Goal: Information Seeking & Learning: Check status

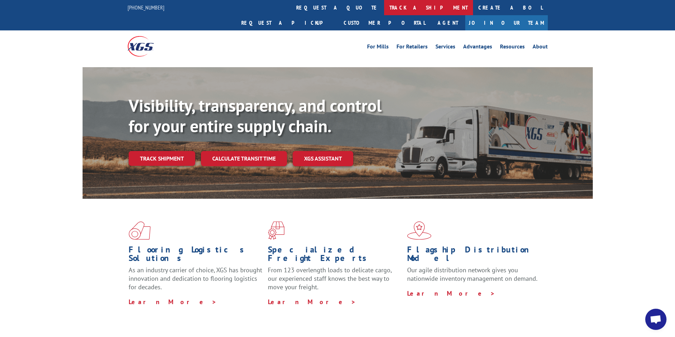
click at [384, 9] on link "track a shipment" at bounding box center [428, 7] width 89 height 15
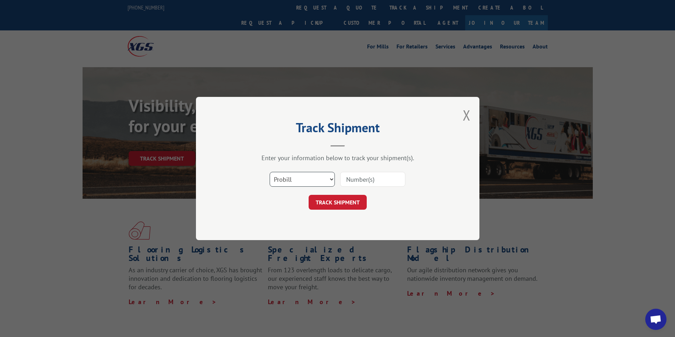
click at [305, 182] on select "Select category... Probill BOL PO" at bounding box center [301, 179] width 65 height 15
select select "bol"
click at [269, 172] on select "Select category... Probill BOL PO" at bounding box center [301, 179] width 65 height 15
drag, startPoint x: 397, startPoint y: 182, endPoint x: 651, endPoint y: 314, distance: 286.7
click at [397, 182] on input at bounding box center [372, 179] width 65 height 15
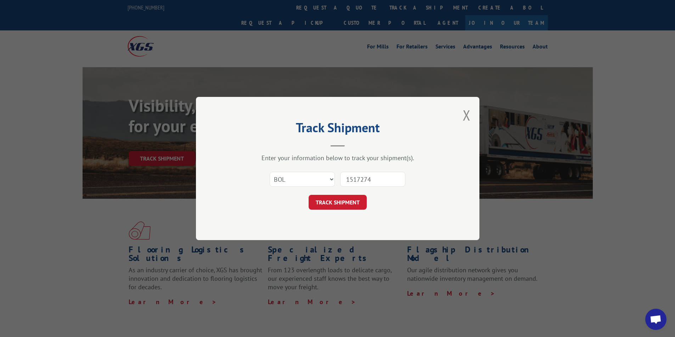
type input "15172744"
click button "TRACK SHIPMENT" at bounding box center [337, 202] width 58 height 15
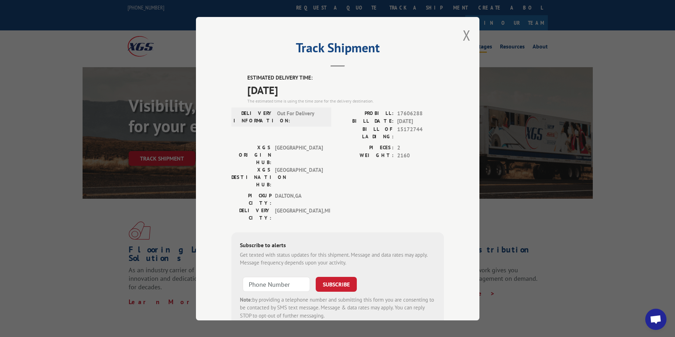
click at [462, 29] on button "Close modal" at bounding box center [466, 35] width 8 height 19
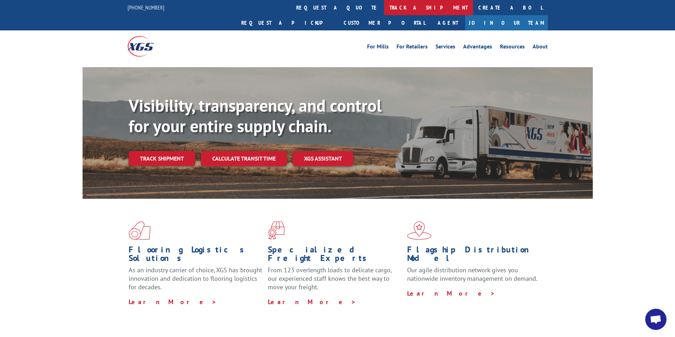
click at [384, 11] on link "track a shipment" at bounding box center [428, 7] width 89 height 15
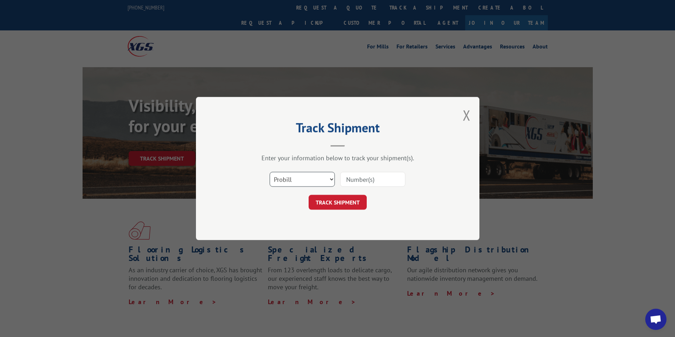
click at [288, 185] on select "Select category... Probill BOL PO" at bounding box center [301, 179] width 65 height 15
select select "bol"
click at [269, 172] on select "Select category... Probill BOL PO" at bounding box center [301, 179] width 65 height 15
click at [342, 180] on input at bounding box center [372, 179] width 65 height 15
type input "4"
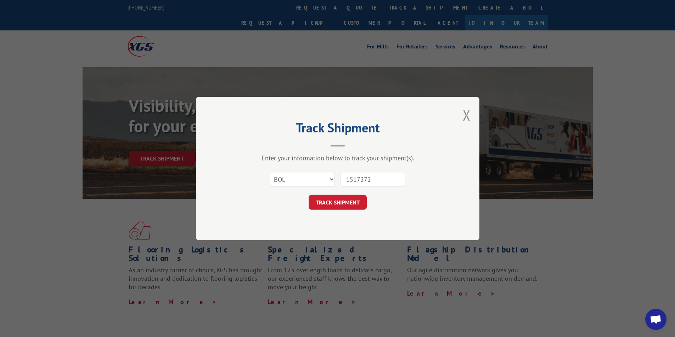
type input "15172727"
click button "TRACK SHIPMENT" at bounding box center [337, 202] width 58 height 15
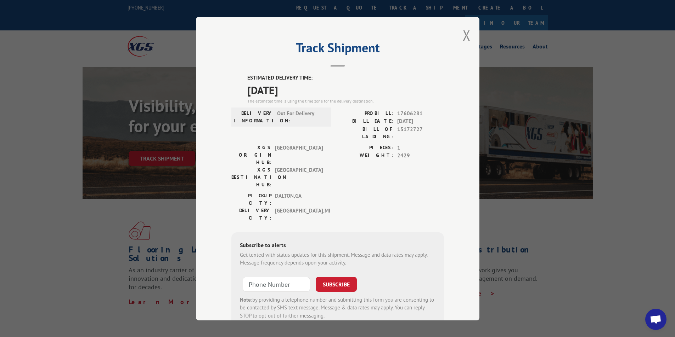
drag, startPoint x: 463, startPoint y: 35, endPoint x: 456, endPoint y: 34, distance: 7.1
click at [463, 35] on button "Close modal" at bounding box center [466, 35] width 8 height 19
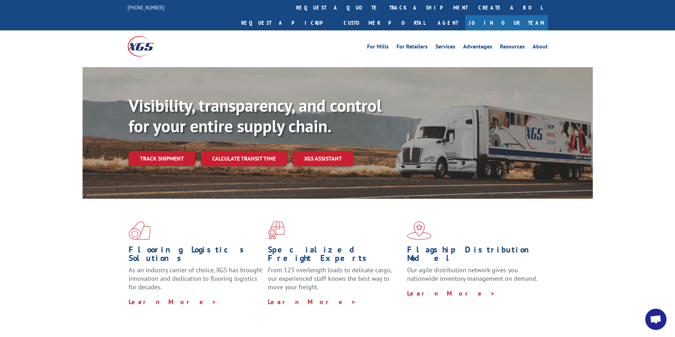
click at [384, 3] on link "track a shipment" at bounding box center [428, 7] width 89 height 15
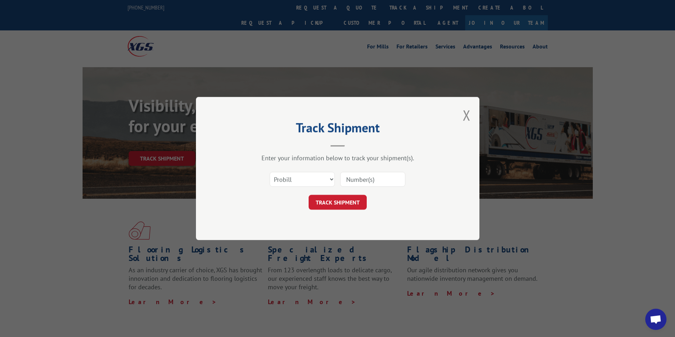
drag, startPoint x: 291, startPoint y: 188, endPoint x: 291, endPoint y: 185, distance: 3.6
click at [290, 188] on div "Select category... Probill BOL PO" at bounding box center [337, 179] width 212 height 23
click at [294, 182] on select "Select category... Probill BOL PO" at bounding box center [301, 179] width 65 height 15
select select "bol"
click at [269, 172] on select "Select category... Probill BOL PO" at bounding box center [301, 179] width 65 height 15
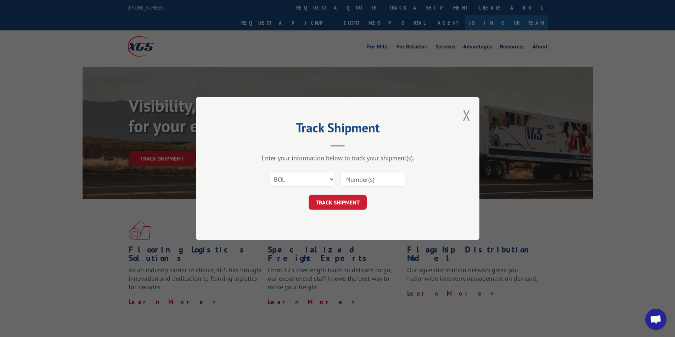
click at [356, 176] on input at bounding box center [372, 179] width 65 height 15
type input "1"
type input "50865132"
click button "TRACK SHIPMENT" at bounding box center [337, 202] width 58 height 15
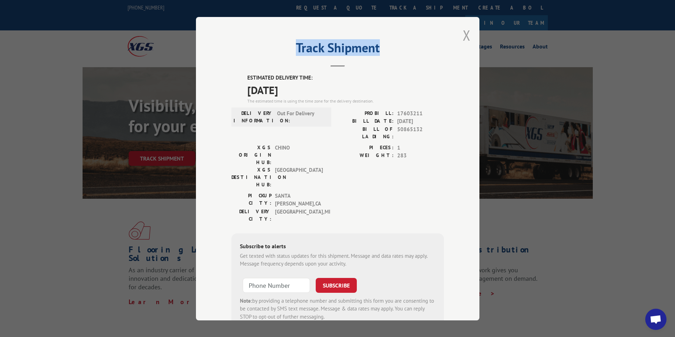
click at [465, 39] on div "Track Shipment ESTIMATED DELIVERY TIME: [DATE] The estimated time is using the …" at bounding box center [337, 169] width 283 height 304
click at [463, 34] on button "Close modal" at bounding box center [466, 35] width 8 height 19
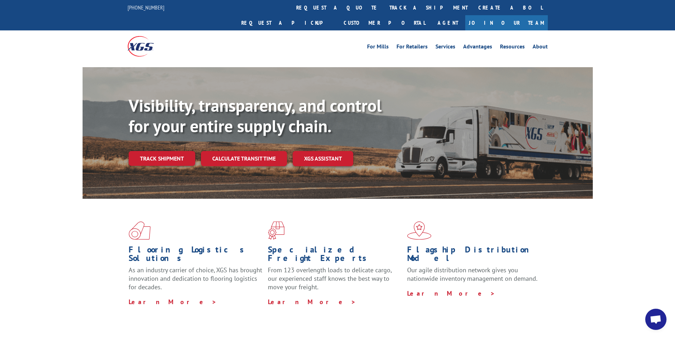
click at [384, 9] on link "track a shipment" at bounding box center [428, 7] width 89 height 15
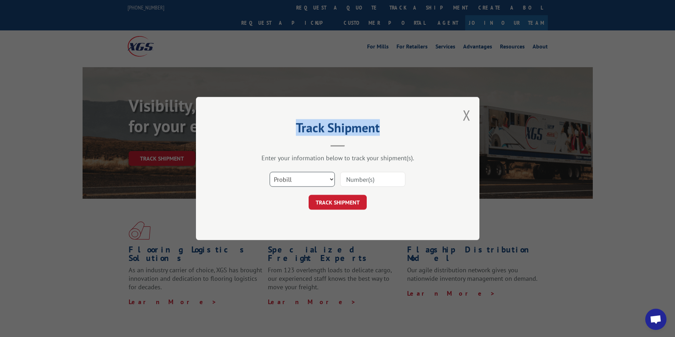
click at [295, 186] on select "Select category... Probill BOL PO" at bounding box center [301, 179] width 65 height 15
select select "bol"
click at [269, 172] on select "Select category... Probill BOL PO" at bounding box center [301, 179] width 65 height 15
click at [355, 186] on input at bounding box center [372, 179] width 65 height 15
type input "3"
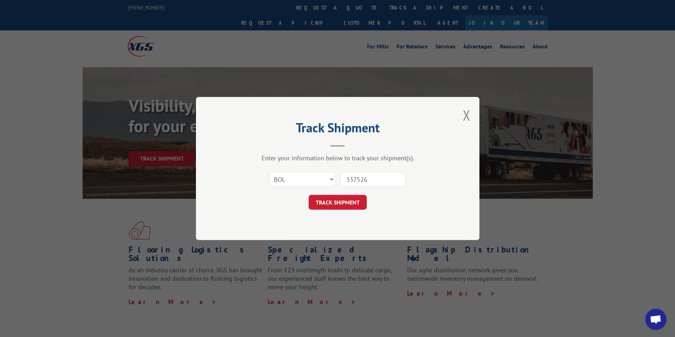
type input "3375260"
click button "TRACK SHIPMENT" at bounding box center [337, 202] width 58 height 15
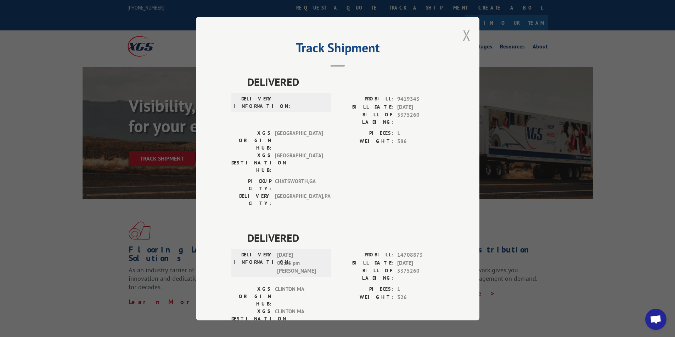
drag, startPoint x: 467, startPoint y: 29, endPoint x: 464, endPoint y: 26, distance: 4.5
click at [465, 28] on div "Track Shipment DELIVERED DELIVERY INFORMATION: PROBILL: 9419343 BILL DATE: [DAT…" at bounding box center [337, 169] width 283 height 304
click at [462, 36] on button "Close modal" at bounding box center [466, 35] width 8 height 19
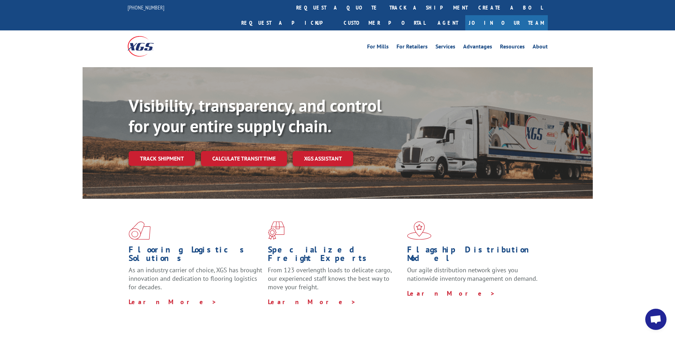
click at [384, 7] on link "track a shipment" at bounding box center [428, 7] width 89 height 15
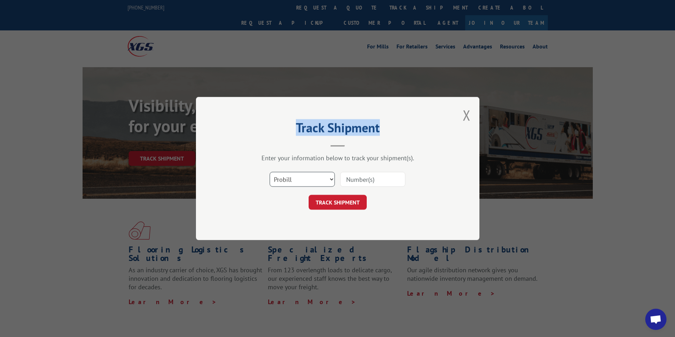
click at [306, 180] on select "Select category... Probill BOL PO" at bounding box center [301, 179] width 65 height 15
select select "bol"
click at [269, 172] on select "Select category... Probill BOL PO" at bounding box center [301, 179] width 65 height 15
click at [360, 183] on input at bounding box center [372, 179] width 65 height 15
type input "15173328"
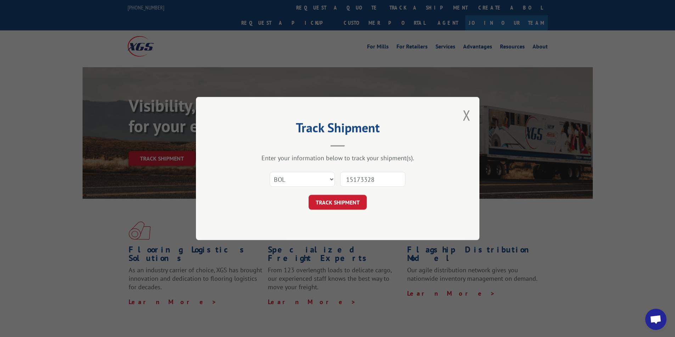
click button "TRACK SHIPMENT" at bounding box center [337, 202] width 58 height 15
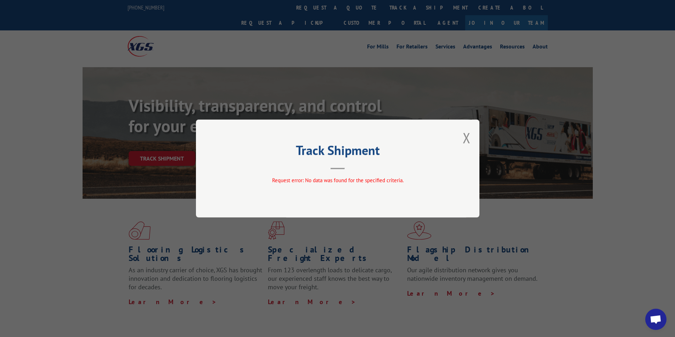
click at [468, 141] on button "Close modal" at bounding box center [466, 138] width 8 height 19
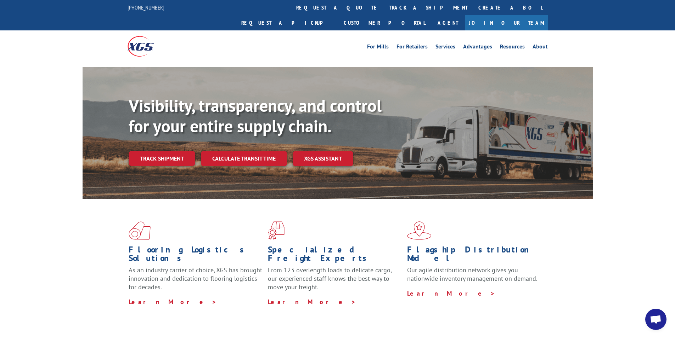
click at [384, 13] on link "track a shipment" at bounding box center [428, 7] width 89 height 15
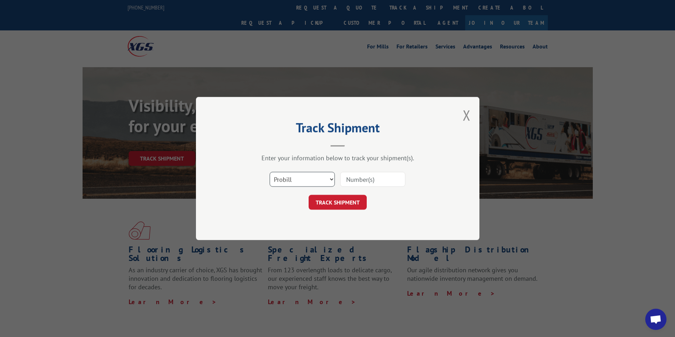
click at [297, 175] on select "Select category... Probill BOL PO" at bounding box center [301, 179] width 65 height 15
select select "bol"
click at [269, 172] on select "Select category... Probill BOL PO" at bounding box center [301, 179] width 65 height 15
drag, startPoint x: 361, startPoint y: 184, endPoint x: 426, endPoint y: 197, distance: 66.4
click at [361, 184] on input at bounding box center [372, 179] width 65 height 15
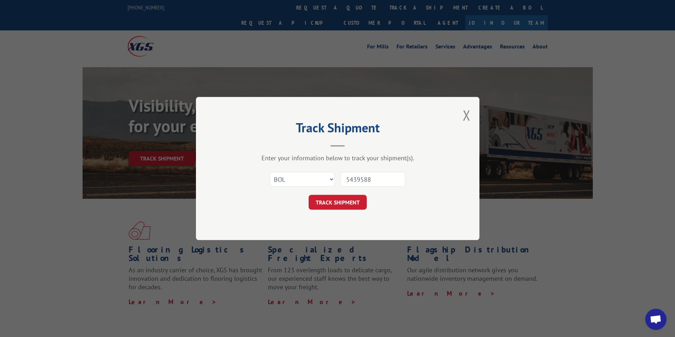
type input "54395887"
click button "TRACK SHIPMENT" at bounding box center [337, 202] width 58 height 15
